Goal: Transaction & Acquisition: Obtain resource

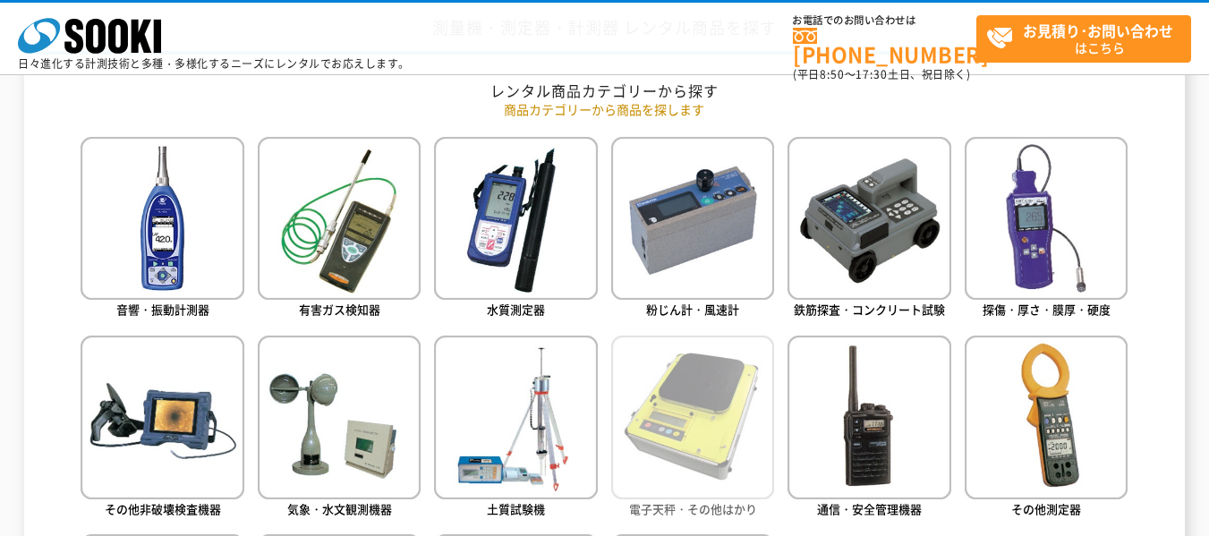
scroll to position [715, 0]
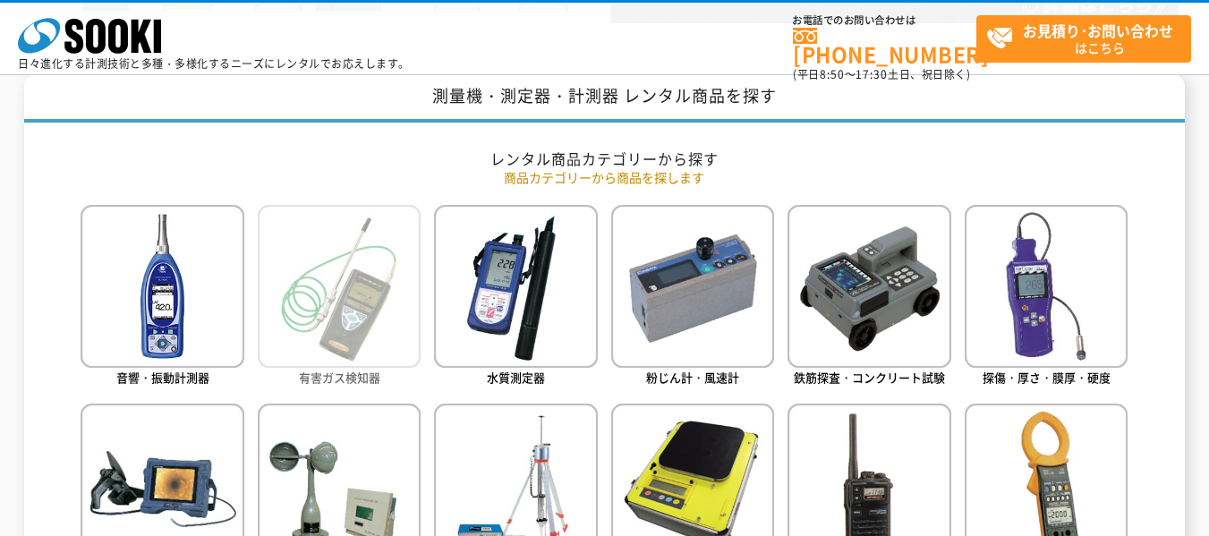
click at [346, 273] on img at bounding box center [339, 286] width 163 height 163
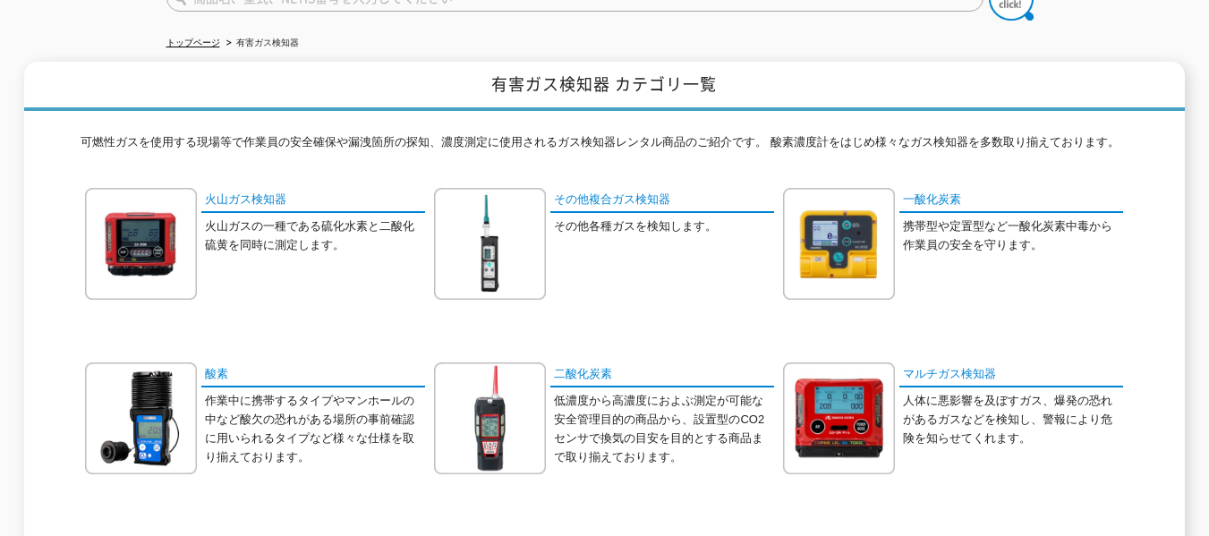
scroll to position [179, 0]
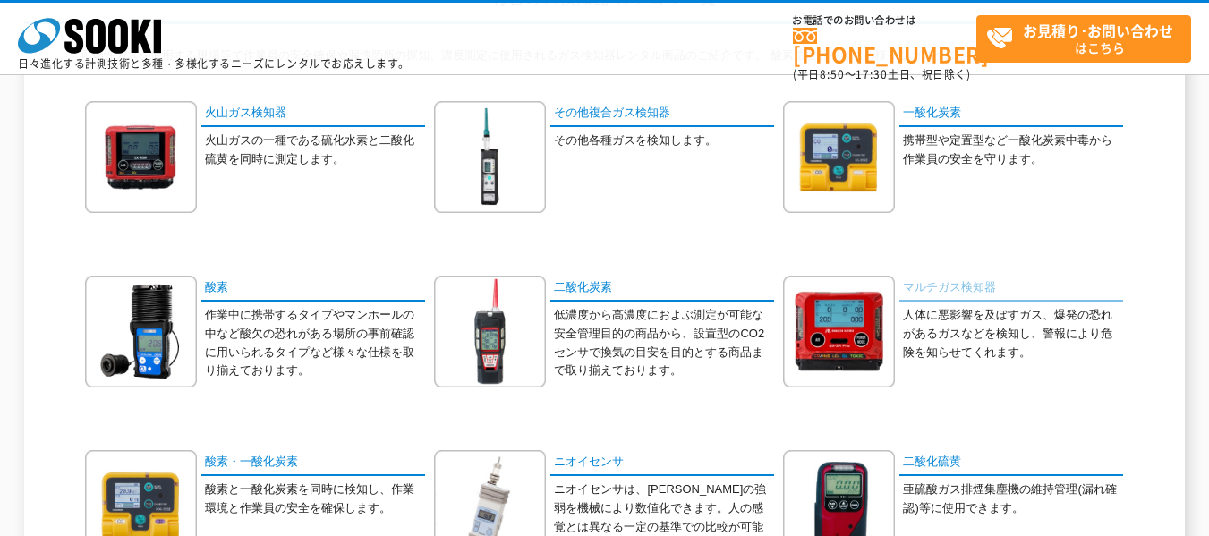
click at [963, 286] on link "マルチガス検知器" at bounding box center [1011, 289] width 224 height 26
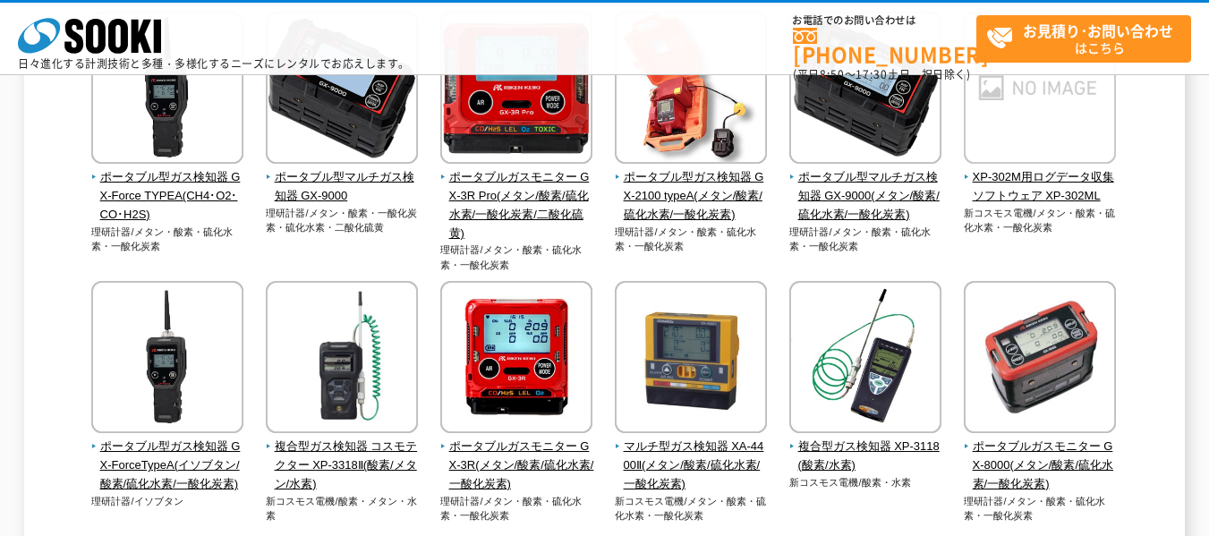
scroll to position [179, 0]
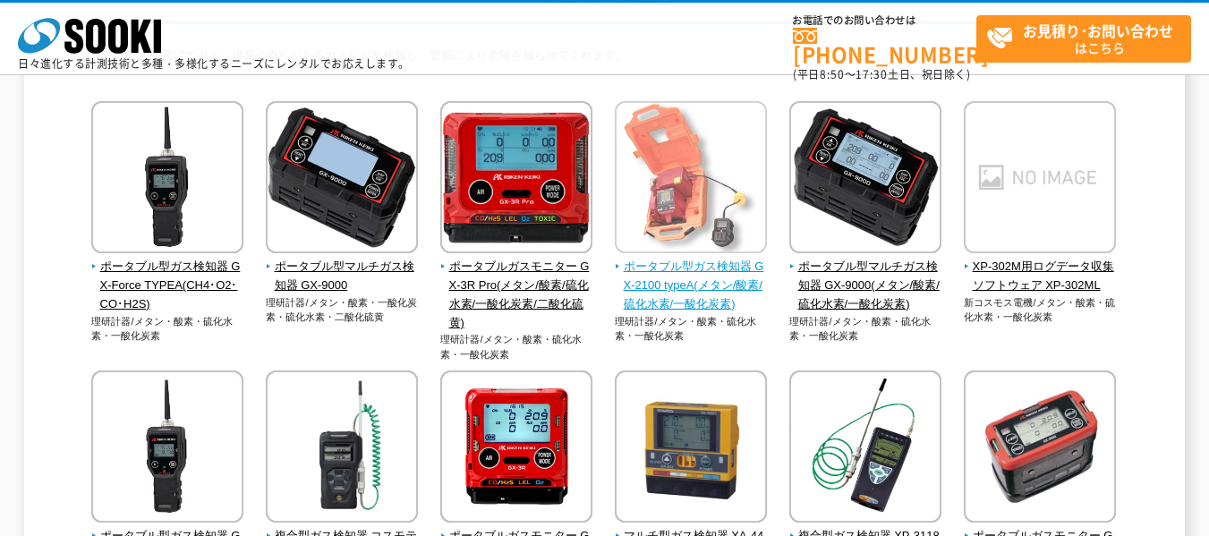
click at [693, 273] on span "ポータブル型ガス検知器 GX-2100 typeA(メタン/酸素/硫化水素/一酸化炭素)" at bounding box center [691, 285] width 153 height 55
